Goal: Information Seeking & Learning: Understand process/instructions

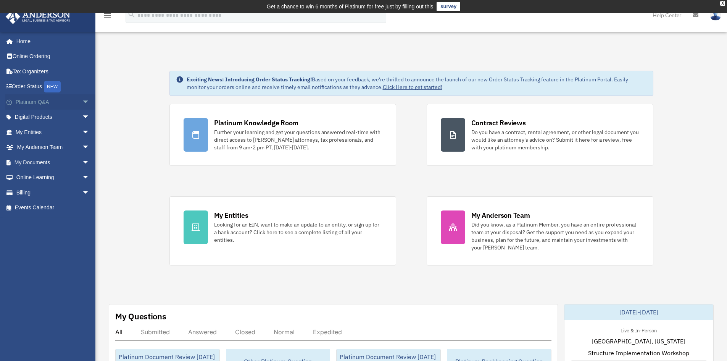
click at [82, 104] on span "arrow_drop_down" at bounding box center [89, 102] width 15 height 16
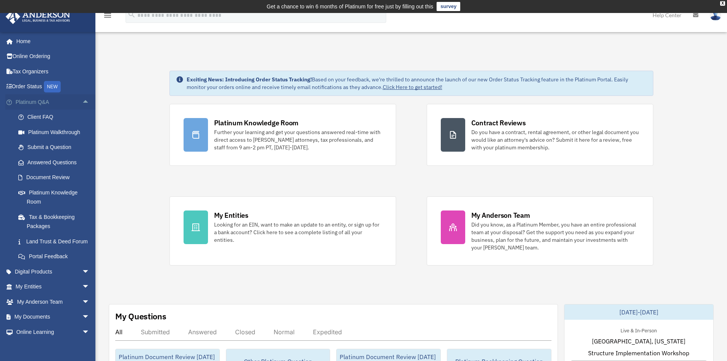
click at [87, 104] on span "arrow_drop_up" at bounding box center [89, 102] width 15 height 16
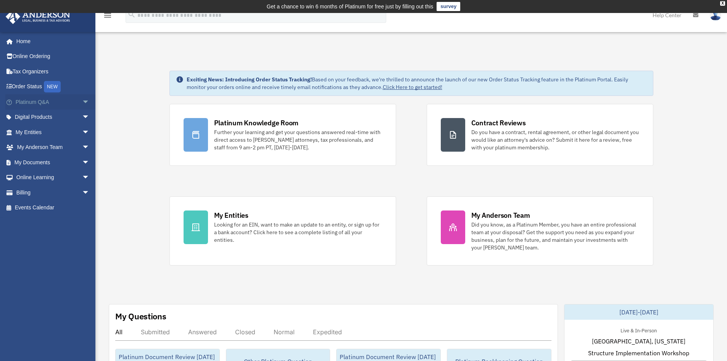
click at [83, 104] on span "arrow_drop_down" at bounding box center [89, 102] width 15 height 16
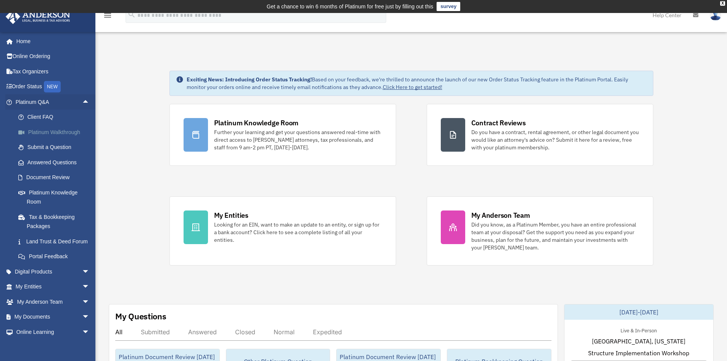
click at [74, 132] on link "Platinum Walkthrough" at bounding box center [56, 131] width 90 height 15
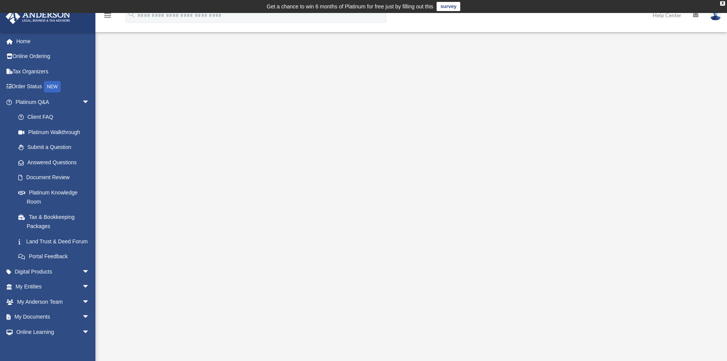
click at [128, 165] on div "<span data-mce-type="bookmark" style="display: inline-block; width: 0px; overfl…" at bounding box center [410, 196] width 571 height 263
click at [142, 142] on div "<span data-mce-type="bookmark" style="display: inline-block; width: 0px; overfl…" at bounding box center [410, 196] width 571 height 263
click at [37, 151] on link "Submit a Question" at bounding box center [56, 147] width 90 height 15
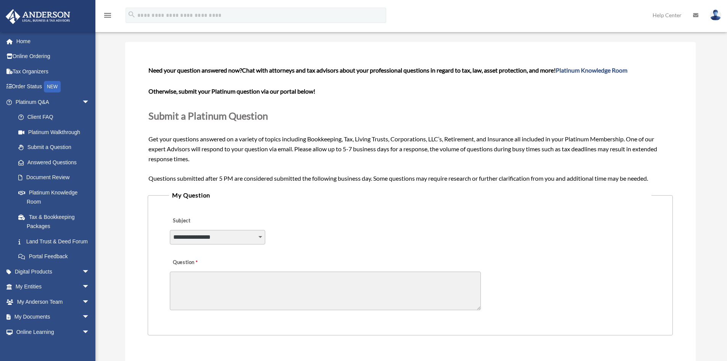
scroll to position [76, 0]
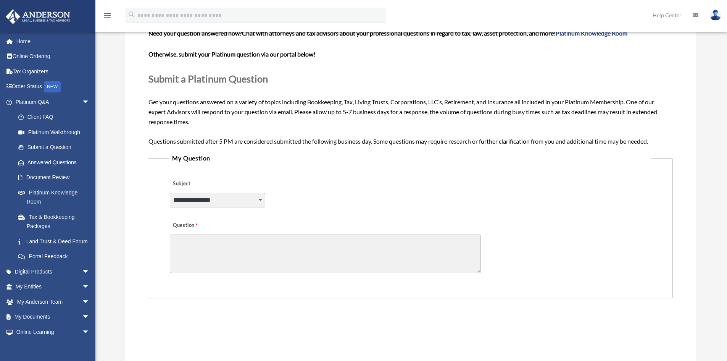
drag, startPoint x: 242, startPoint y: 198, endPoint x: 323, endPoint y: 208, distance: 81.5
click at [242, 198] on select "**********" at bounding box center [217, 200] width 95 height 15
click at [422, 191] on div "**********" at bounding box center [410, 195] width 482 height 42
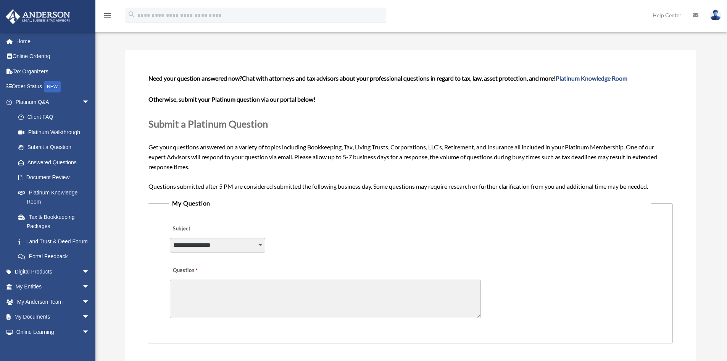
scroll to position [0, 0]
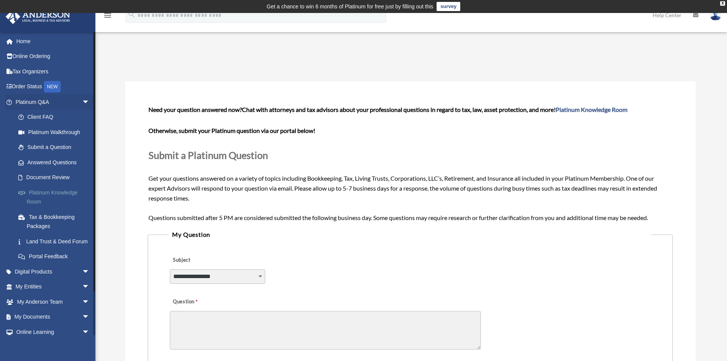
click at [58, 194] on link "Platinum Knowledge Room" at bounding box center [56, 197] width 90 height 24
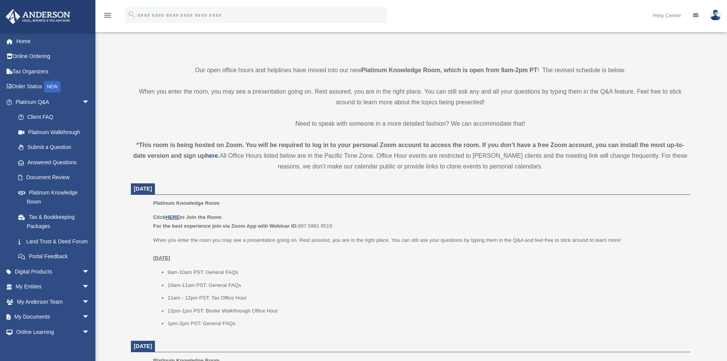
scroll to position [229, 0]
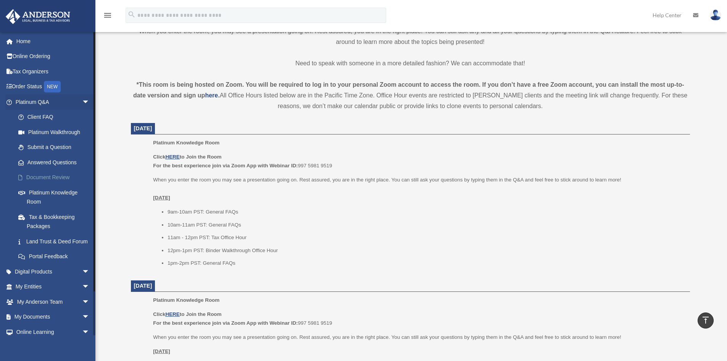
click at [54, 175] on link "Document Review" at bounding box center [56, 177] width 90 height 15
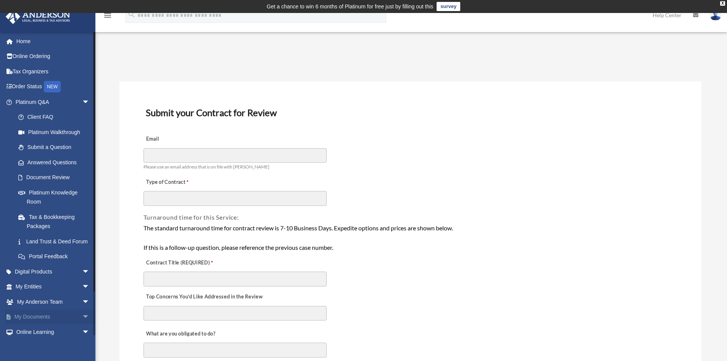
click at [84, 325] on span "arrow_drop_down" at bounding box center [89, 317] width 15 height 16
click at [716, 17] on img at bounding box center [715, 15] width 11 height 11
